Goal: Information Seeking & Learning: Learn about a topic

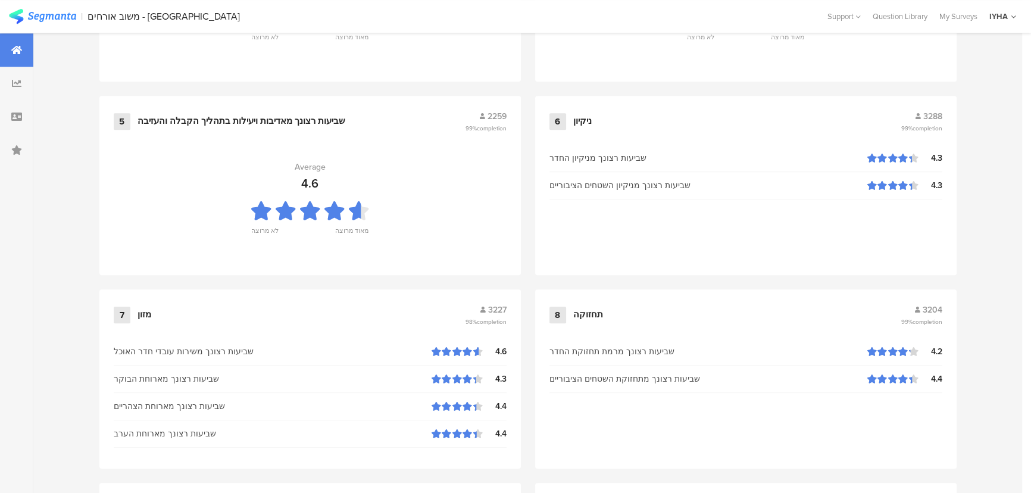
scroll to position [1250, 0]
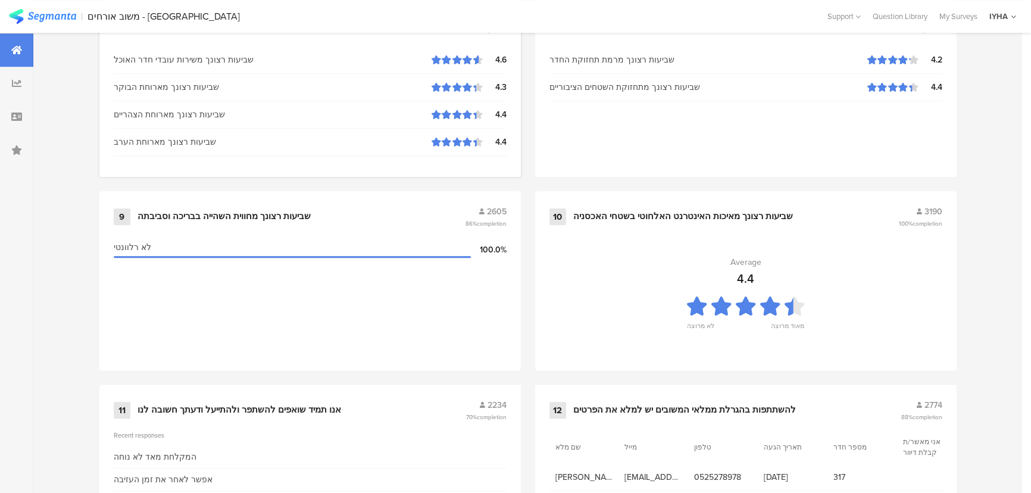
scroll to position [1250, 0]
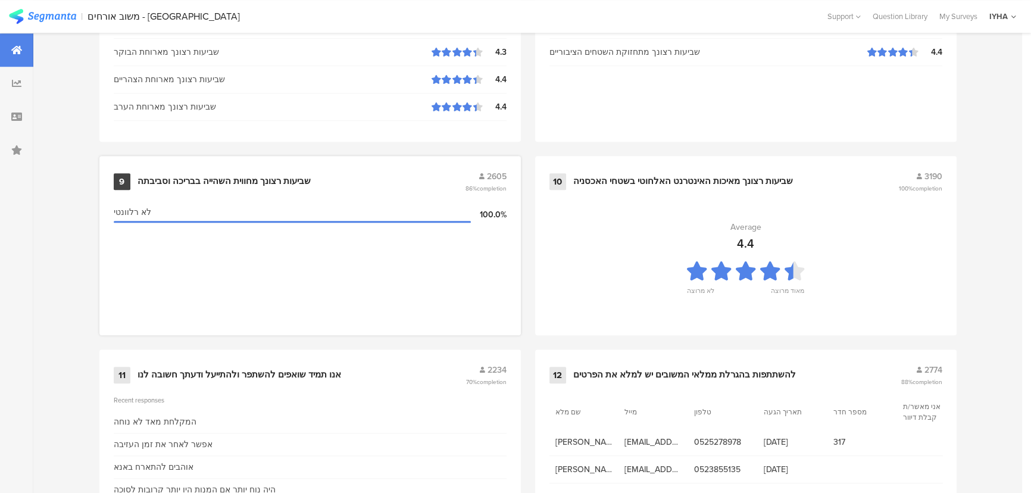
scroll to position [1250, 0]
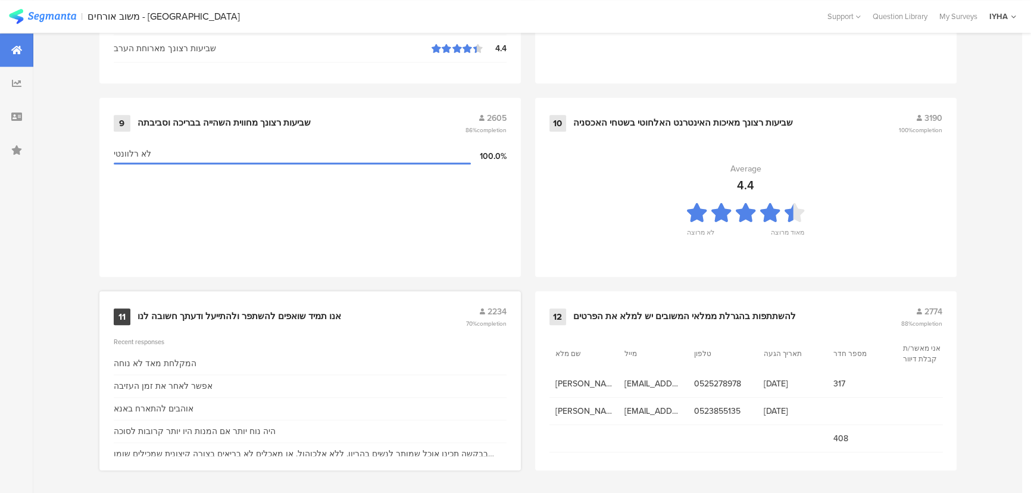
click at [252, 311] on div "אנו תמיד שואפים להשתפר ולהתייעל ודעתך חשובה לנו" at bounding box center [239, 317] width 204 height 12
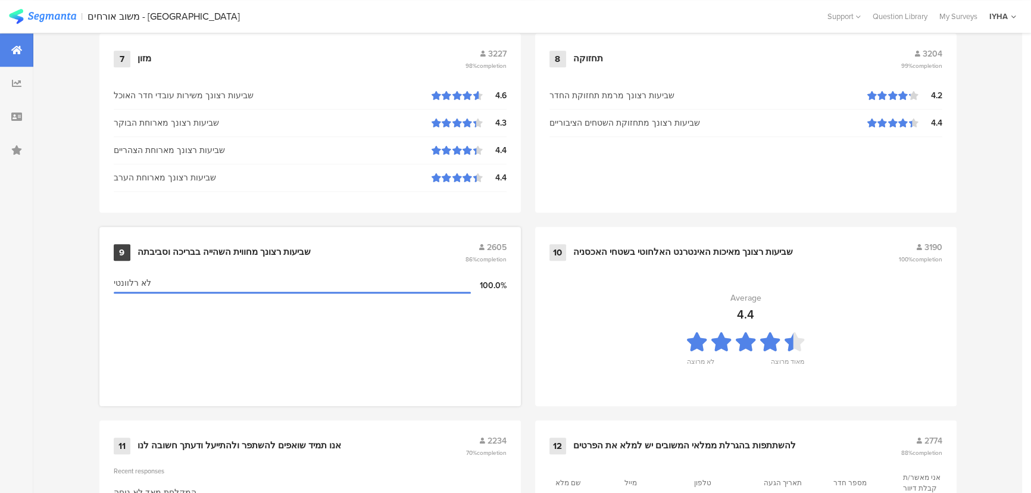
scroll to position [1250, 0]
